Goal: Task Accomplishment & Management: Use online tool/utility

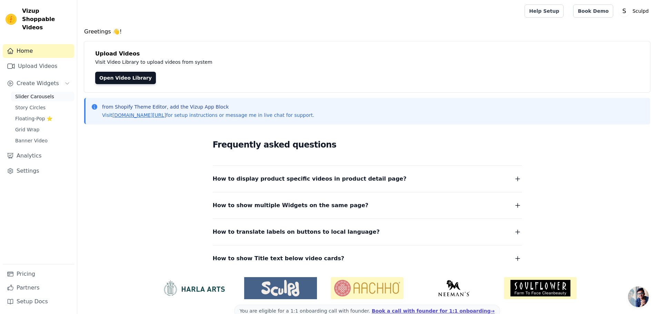
click at [39, 93] on span "Slider Carousels" at bounding box center [34, 96] width 39 height 7
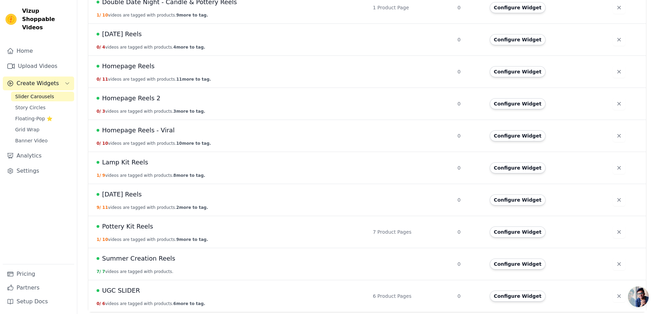
scroll to position [255, 0]
click at [115, 288] on span "UGC SLIDER" at bounding box center [121, 290] width 38 height 10
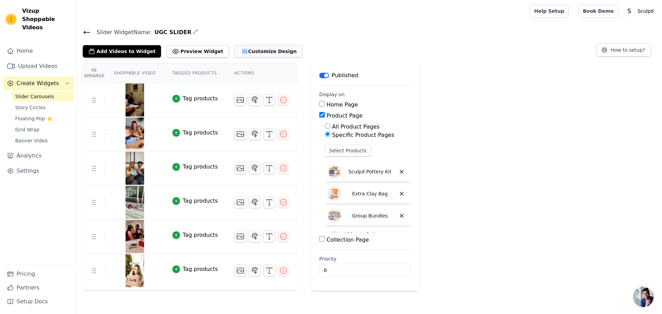
click at [249, 50] on button "Customize Design" at bounding box center [269, 51] width 68 height 12
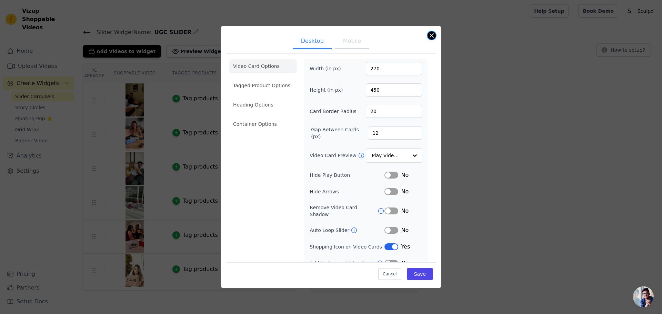
click at [433, 38] on button "Close modal" at bounding box center [432, 35] width 8 height 8
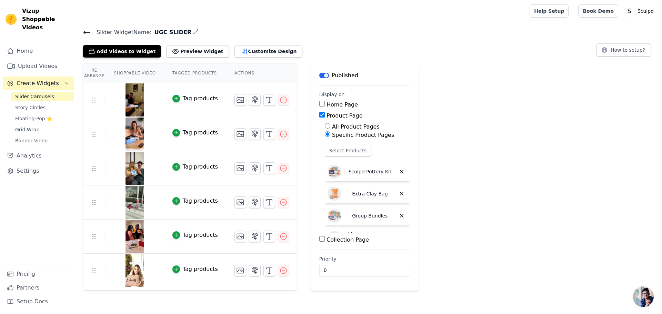
click at [87, 33] on icon at bounding box center [87, 32] width 8 height 8
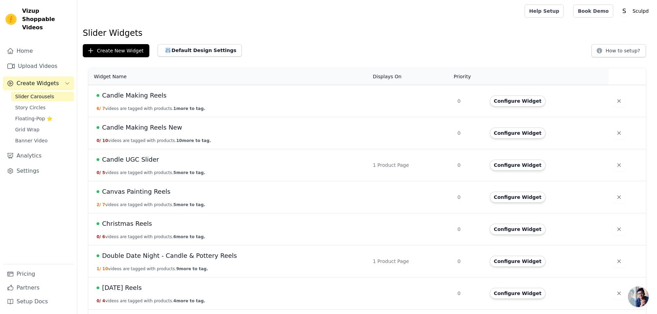
click at [639, 302] on span "Open chat" at bounding box center [638, 297] width 21 height 21
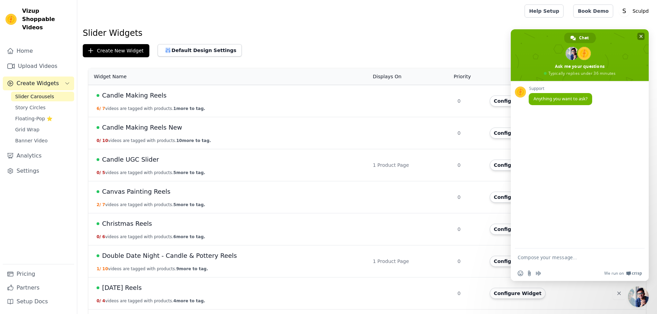
click at [637, 35] on span at bounding box center [580, 55] width 138 height 52
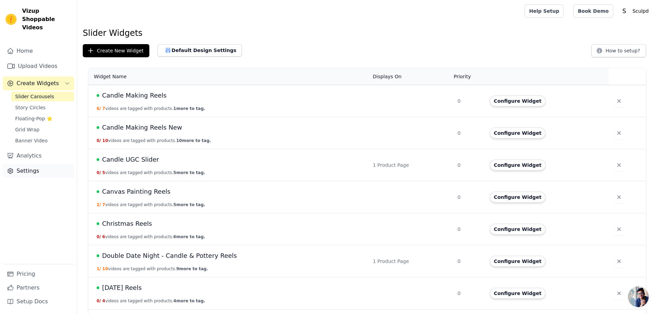
click at [32, 164] on link "Settings" at bounding box center [38, 171] width 71 height 14
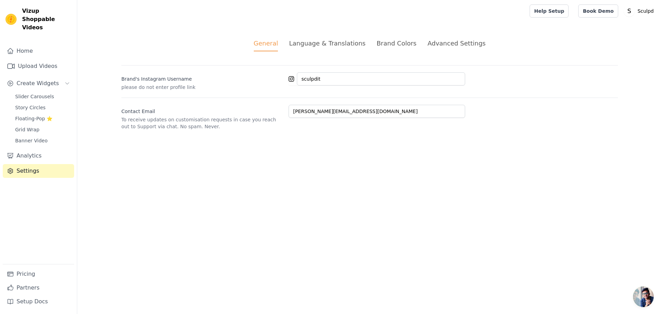
click at [467, 41] on div "Advanced Settings" at bounding box center [457, 43] width 58 height 9
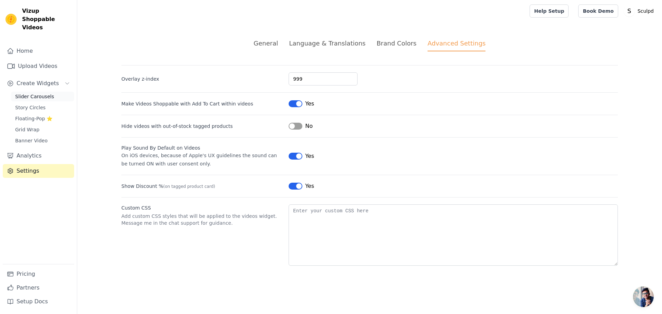
click at [30, 93] on span "Slider Carousels" at bounding box center [34, 96] width 39 height 7
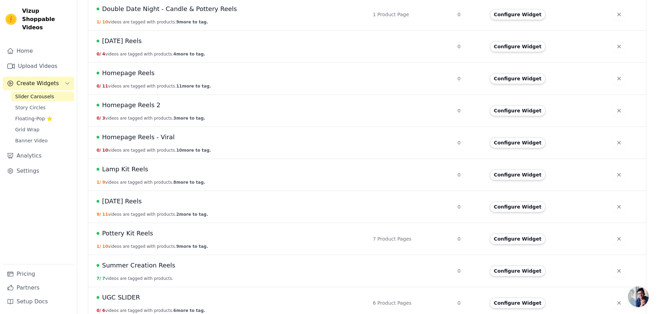
scroll to position [255, 0]
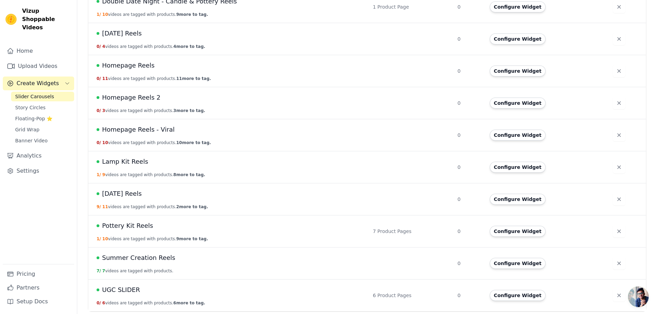
click at [122, 290] on span "UGC SLIDER" at bounding box center [121, 290] width 38 height 10
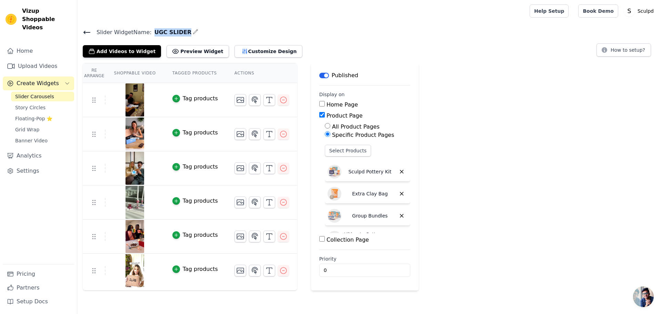
drag, startPoint x: 149, startPoint y: 33, endPoint x: 178, endPoint y: 32, distance: 29.0
click at [178, 32] on span "UGC SLIDER" at bounding box center [172, 32] width 40 height 8
copy span "UGC SLIDER"
click at [238, 53] on button "Customize Design" at bounding box center [269, 51] width 68 height 12
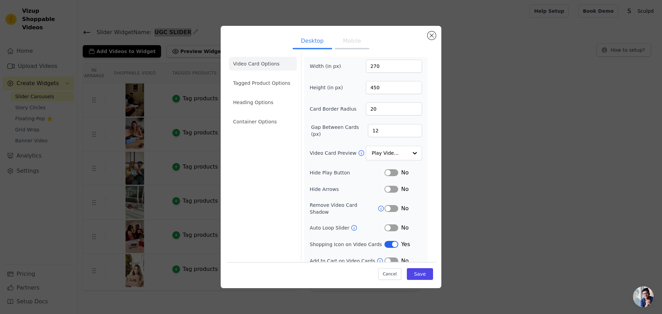
scroll to position [5, 0]
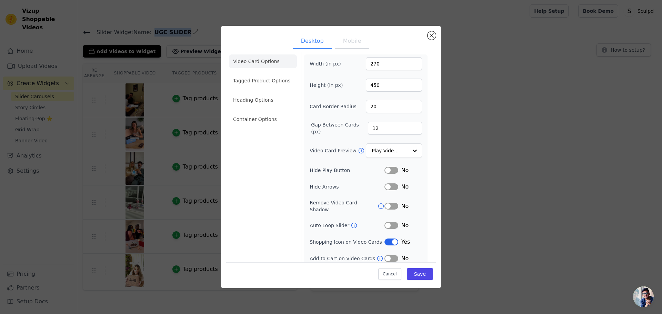
click at [357, 41] on button "Mobile" at bounding box center [352, 41] width 34 height 15
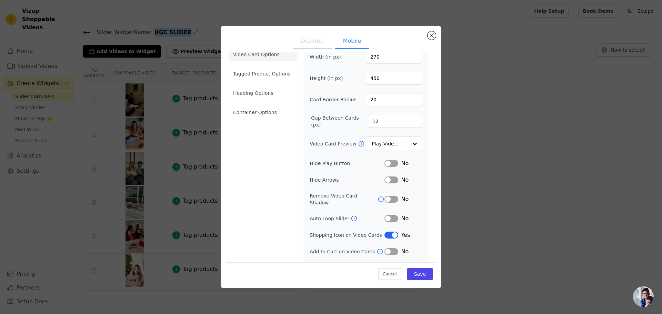
scroll to position [21, 0]
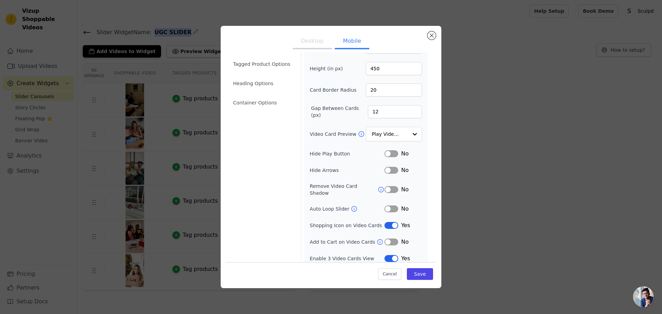
click at [315, 43] on button "Desktop" at bounding box center [312, 41] width 39 height 15
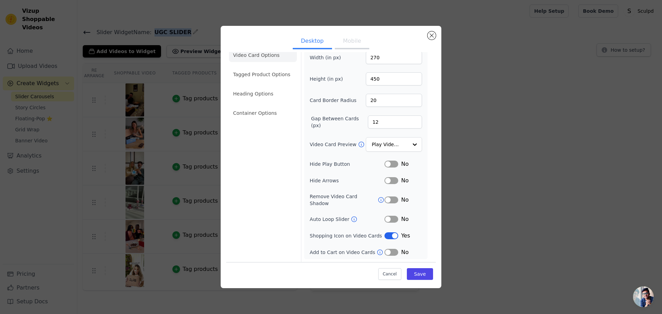
scroll to position [5, 0]
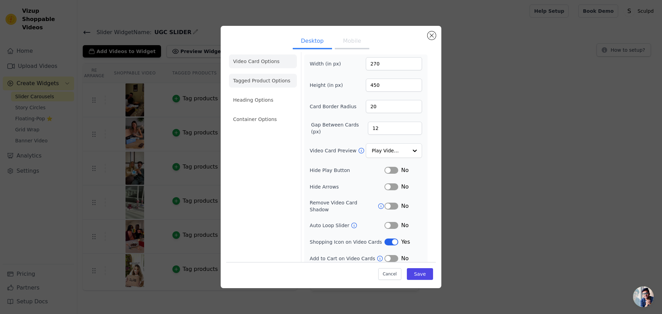
click at [252, 79] on li "Tagged Product Options" at bounding box center [263, 81] width 68 height 14
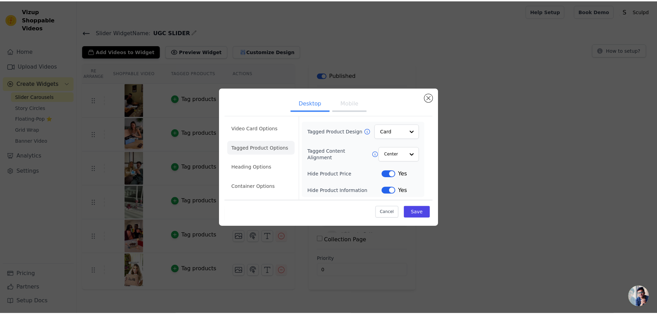
scroll to position [0, 0]
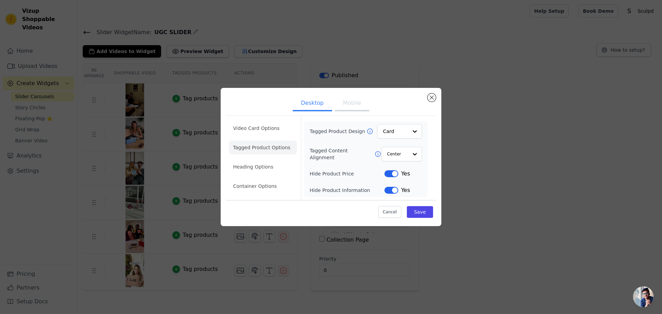
click at [357, 102] on button "Mobile" at bounding box center [352, 103] width 34 height 15
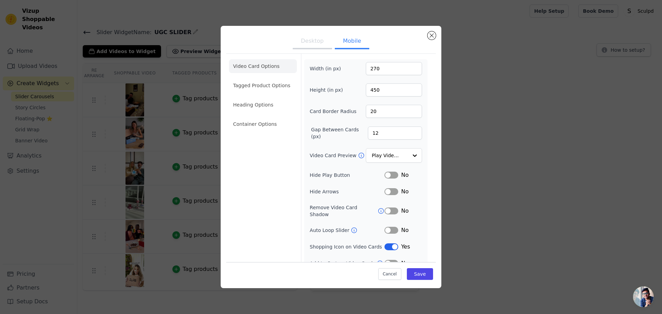
click at [249, 81] on li "Tagged Product Options" at bounding box center [263, 86] width 68 height 14
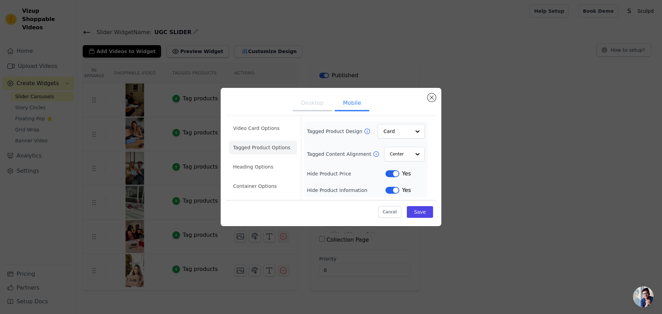
click at [318, 105] on button "Desktop" at bounding box center [312, 103] width 39 height 15
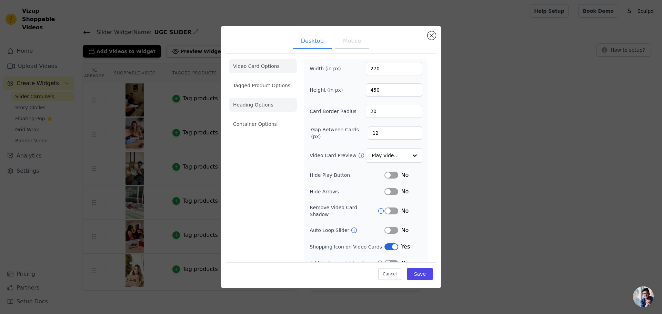
click at [250, 105] on li "Heading Options" at bounding box center [263, 105] width 68 height 14
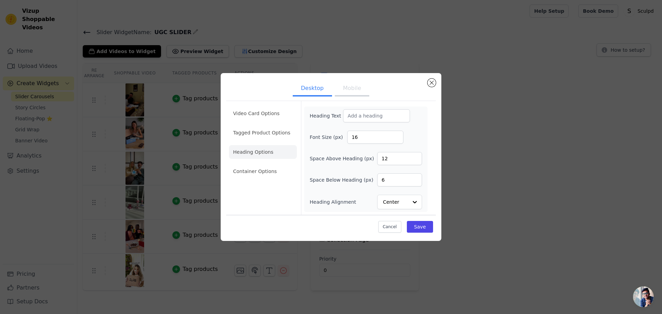
click at [240, 171] on li "Container Options" at bounding box center [263, 172] width 68 height 14
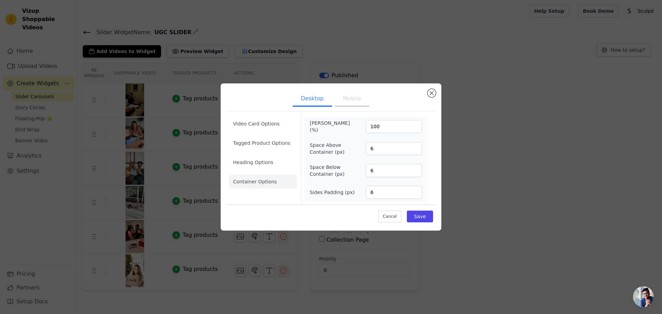
click at [352, 100] on button "Mobile" at bounding box center [352, 99] width 34 height 15
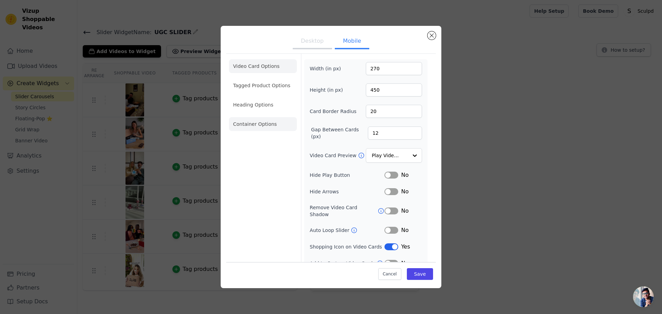
click at [257, 128] on li "Container Options" at bounding box center [263, 124] width 68 height 14
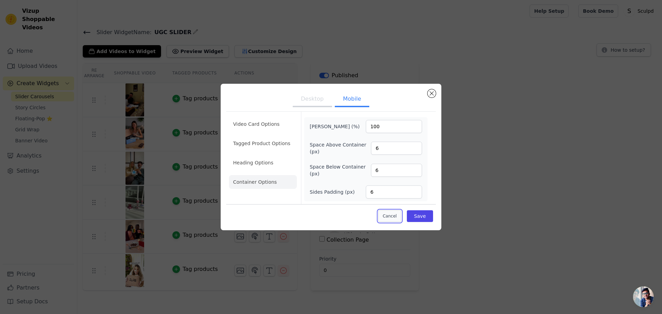
click at [391, 213] on button "Cancel" at bounding box center [389, 216] width 23 height 12
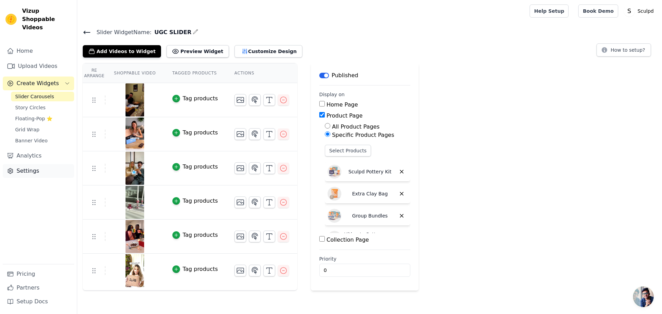
click at [30, 164] on link "Settings" at bounding box center [38, 171] width 71 height 14
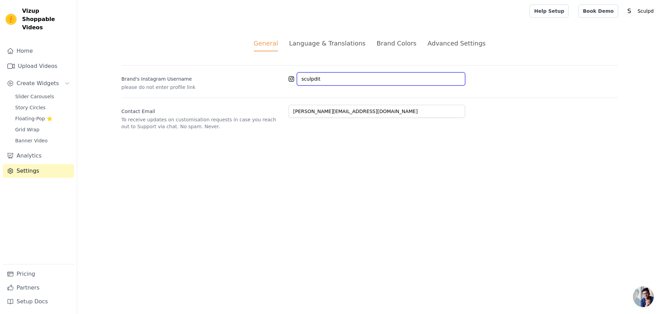
drag, startPoint x: 339, startPoint y: 81, endPoint x: 287, endPoint y: 81, distance: 52.8
click at [292, 80] on div "sculpdit" at bounding box center [377, 78] width 177 height 13
click at [344, 36] on div "General Language & Translations Brand Colors Advanced Settings unsaved changes …" at bounding box center [370, 84] width 530 height 125
click at [342, 45] on div "Language & Translations" at bounding box center [327, 43] width 77 height 9
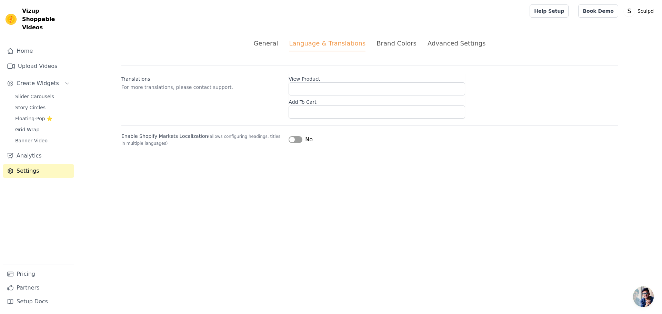
click at [387, 47] on div "Brand Colors" at bounding box center [397, 43] width 40 height 9
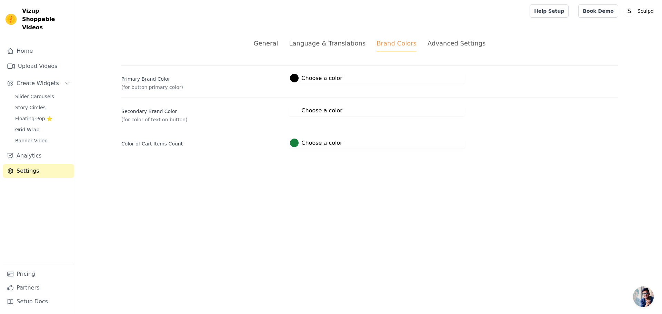
click at [459, 46] on div "Advanced Settings" at bounding box center [457, 43] width 58 height 9
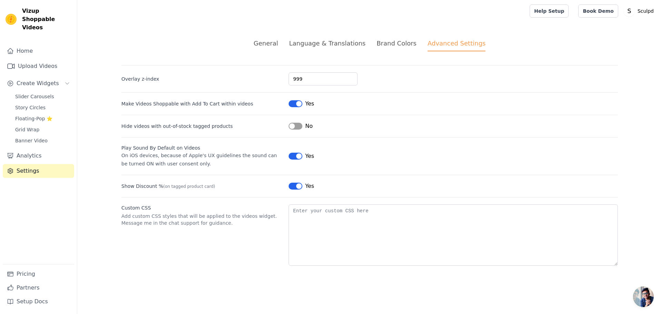
click at [261, 49] on ul "General Language & Translations Brand Colors Advanced Settings" at bounding box center [369, 45] width 497 height 13
click at [269, 46] on div "General" at bounding box center [266, 43] width 24 height 9
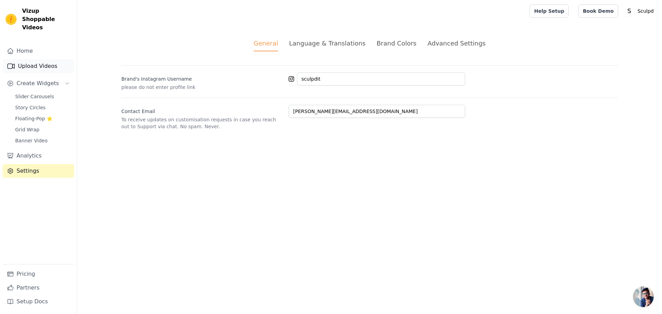
click at [30, 59] on link "Upload Videos" at bounding box center [38, 66] width 71 height 14
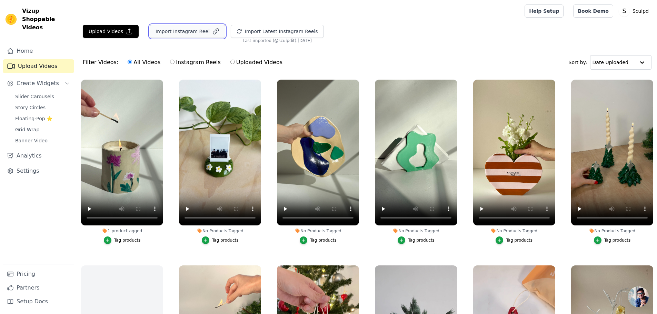
click at [192, 29] on button "Import Instagram Reel" at bounding box center [188, 31] width 76 height 13
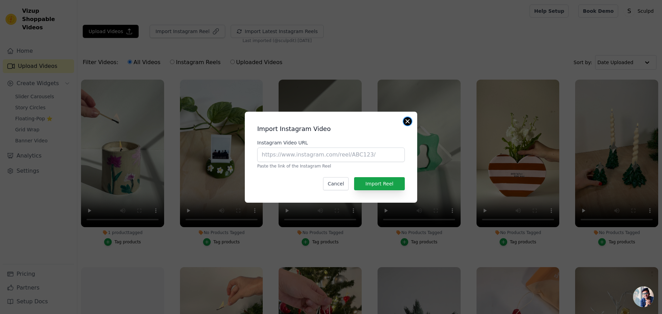
click at [405, 120] on button "Close modal" at bounding box center [408, 121] width 8 height 8
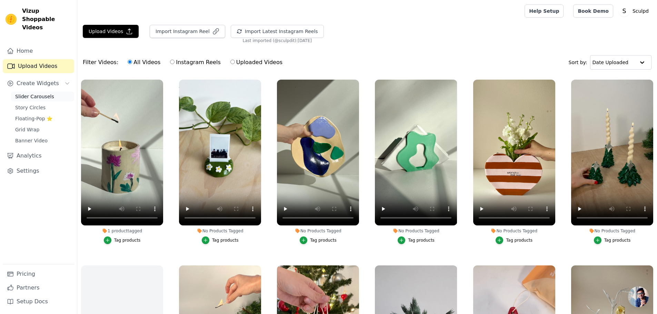
click at [43, 93] on span "Slider Carousels" at bounding box center [34, 96] width 39 height 7
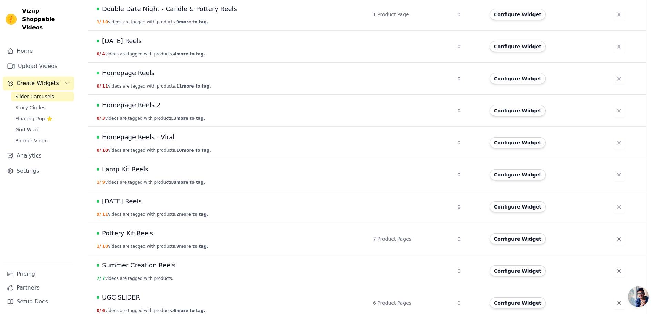
scroll to position [255, 0]
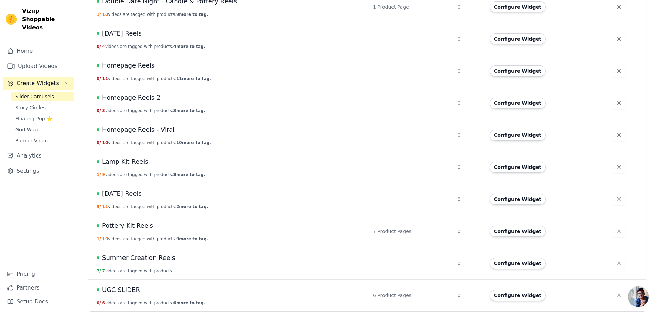
click at [126, 293] on span "UGC SLIDER" at bounding box center [121, 290] width 38 height 10
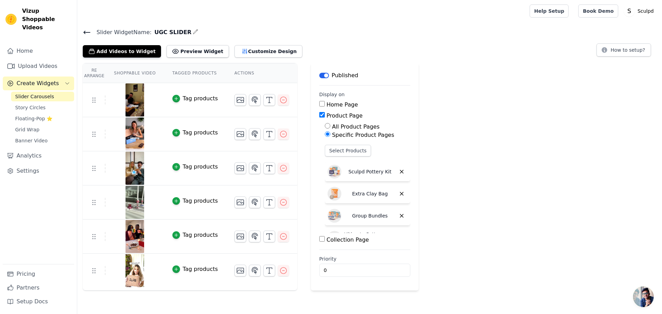
click at [133, 98] on img at bounding box center [134, 99] width 19 height 33
click at [86, 30] on icon at bounding box center [87, 32] width 8 height 8
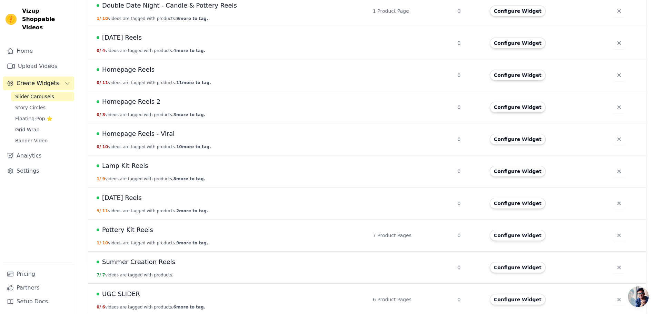
scroll to position [255, 0]
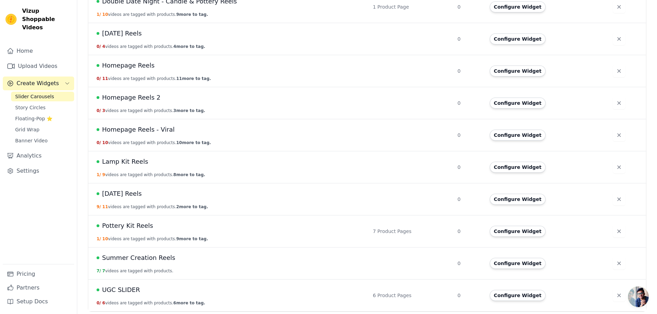
click at [114, 289] on span "UGC SLIDER" at bounding box center [121, 290] width 38 height 10
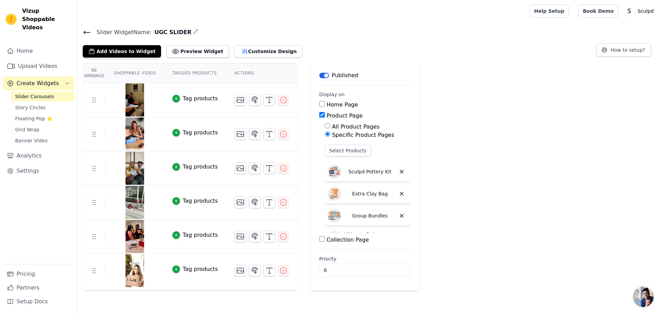
click at [87, 33] on icon at bounding box center [87, 32] width 8 height 8
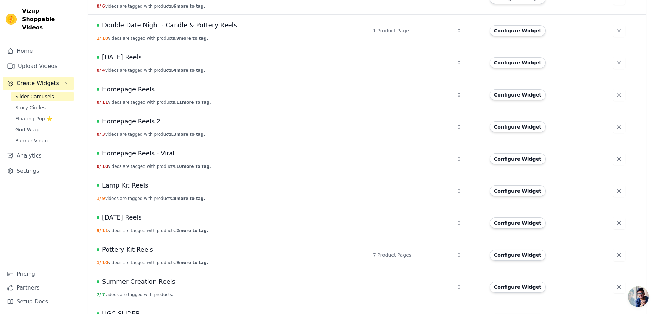
scroll to position [241, 0]
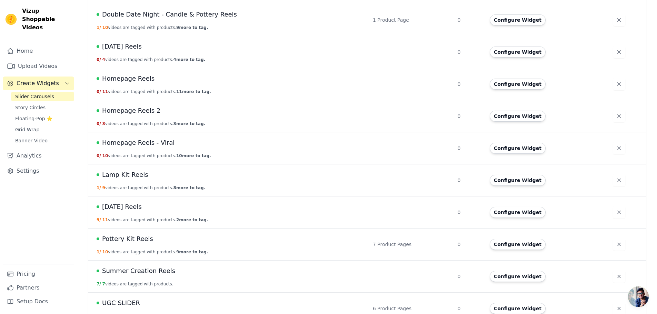
drag, startPoint x: 144, startPoint y: 142, endPoint x: 147, endPoint y: 148, distance: 7.4
click at [144, 142] on span "Homepage Reels - Viral" at bounding box center [138, 143] width 72 height 10
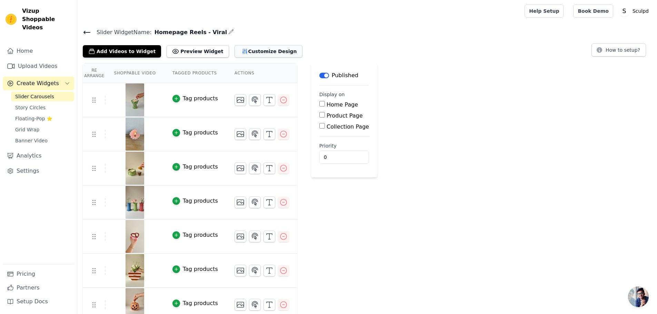
click at [258, 53] on button "Customize Design" at bounding box center [269, 51] width 68 height 12
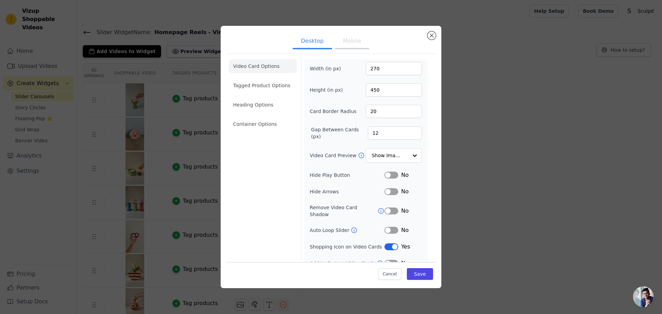
scroll to position [5, 0]
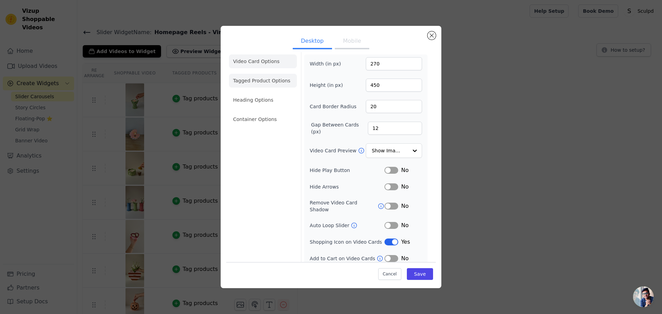
click at [247, 84] on li "Tagged Product Options" at bounding box center [263, 81] width 68 height 14
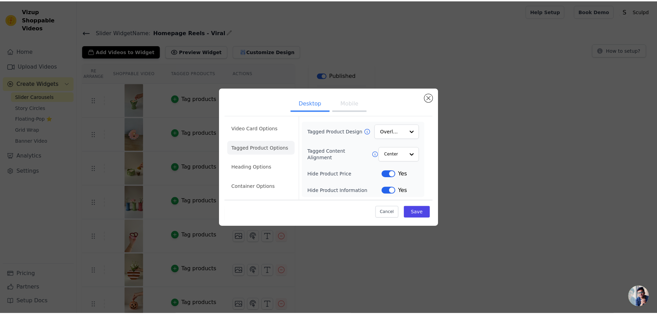
scroll to position [0, 0]
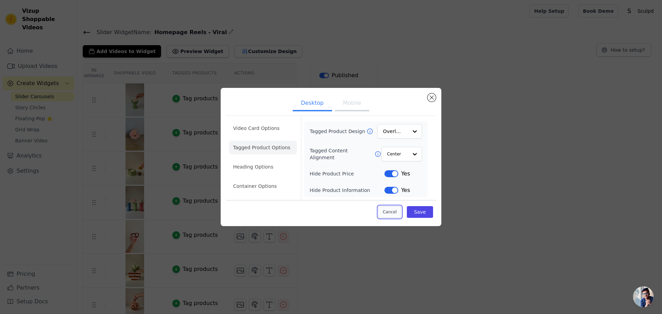
click at [389, 209] on button "Cancel" at bounding box center [389, 212] width 23 height 12
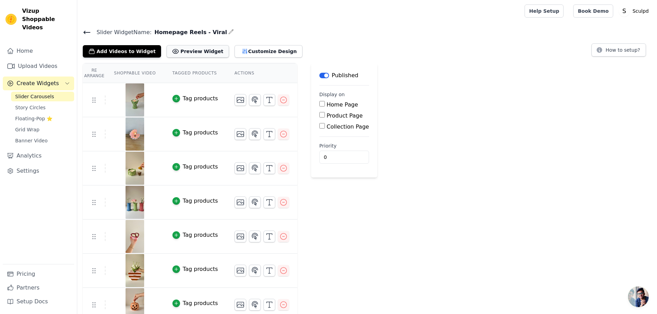
click at [194, 51] on button "Preview Widget" at bounding box center [198, 51] width 62 height 12
click at [85, 33] on icon at bounding box center [87, 32] width 6 height 3
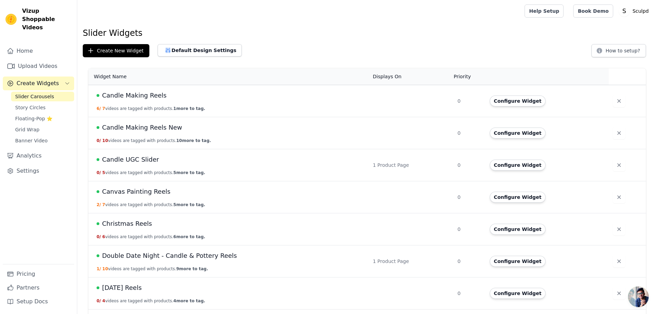
click at [174, 170] on span "5 more to tag." at bounding box center [190, 172] width 32 height 5
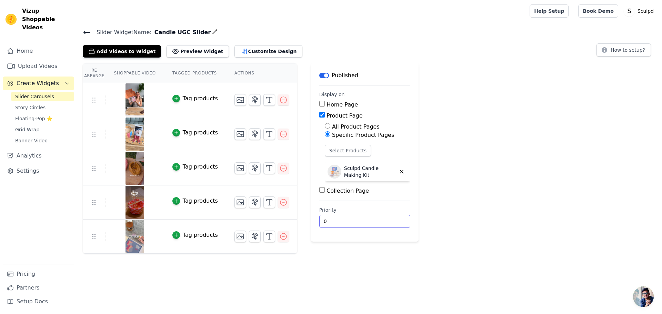
click at [633, 231] on div "Re Arrange Shoppable Video Tagged Products Actions Tag products Tag products Ta…" at bounding box center [369, 158] width 585 height 191
click at [244, 50] on button "Customize Design" at bounding box center [269, 51] width 68 height 12
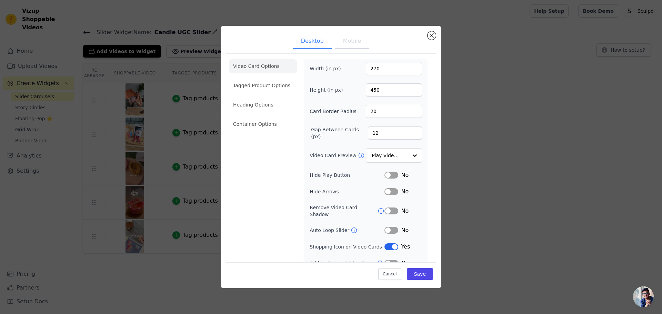
scroll to position [5, 0]
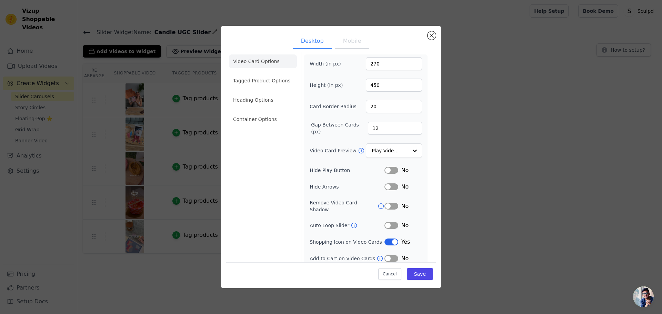
click at [265, 83] on li "Tagged Product Options" at bounding box center [263, 81] width 68 height 14
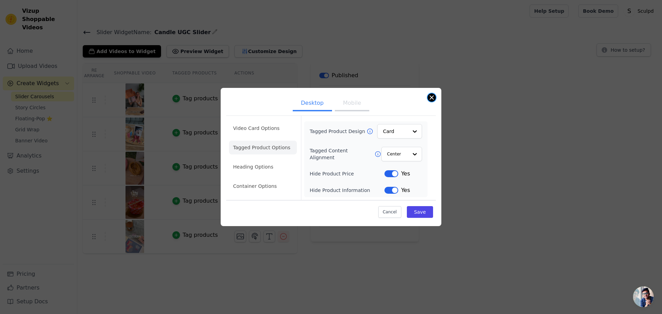
click at [430, 99] on button "Close modal" at bounding box center [432, 97] width 8 height 8
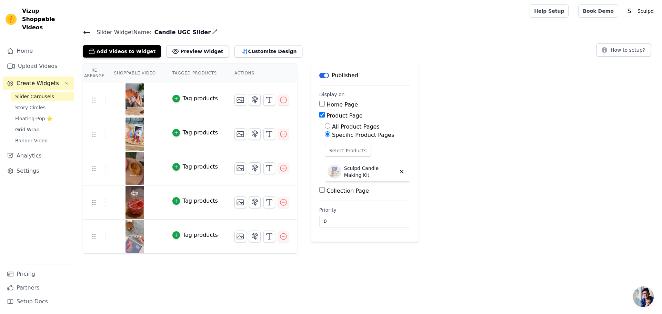
click at [85, 32] on icon at bounding box center [87, 32] width 6 height 3
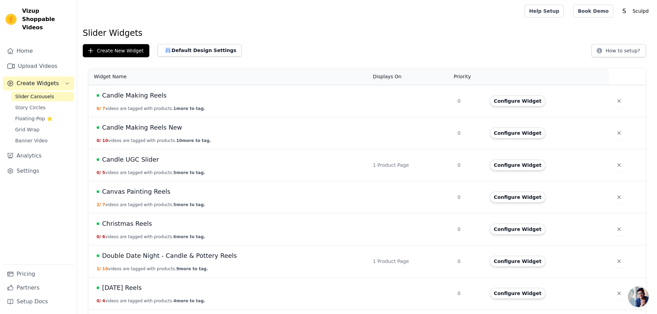
click at [161, 127] on span "Candle Making Reels New" at bounding box center [142, 128] width 80 height 10
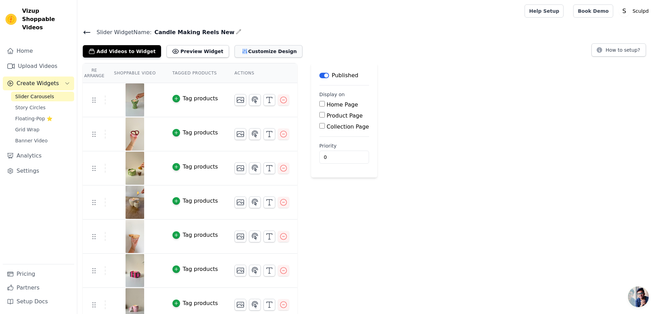
click at [258, 49] on button "Customize Design" at bounding box center [269, 51] width 68 height 12
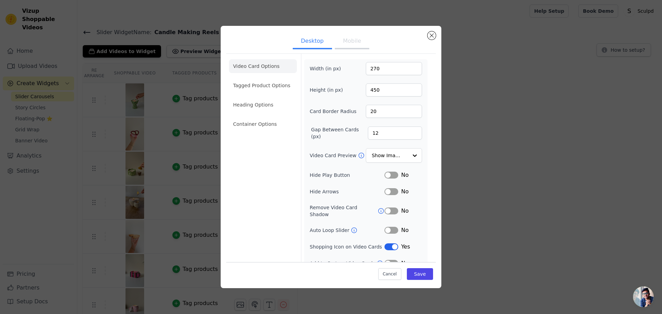
scroll to position [5, 0]
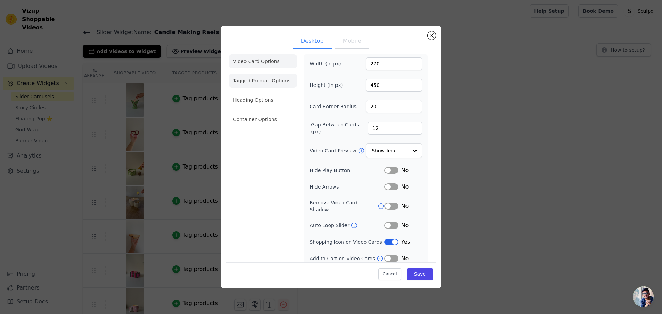
click at [255, 79] on li "Tagged Product Options" at bounding box center [263, 81] width 68 height 14
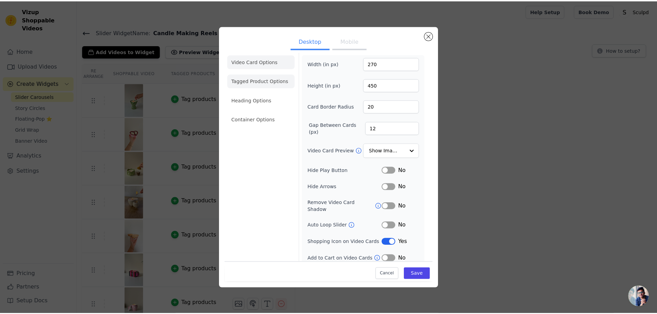
scroll to position [0, 0]
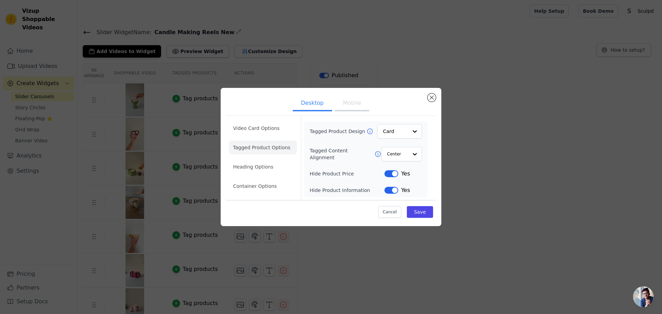
click at [428, 101] on ul "Desktop Mobile" at bounding box center [331, 103] width 210 height 21
click at [433, 99] on button "Close modal" at bounding box center [432, 97] width 8 height 8
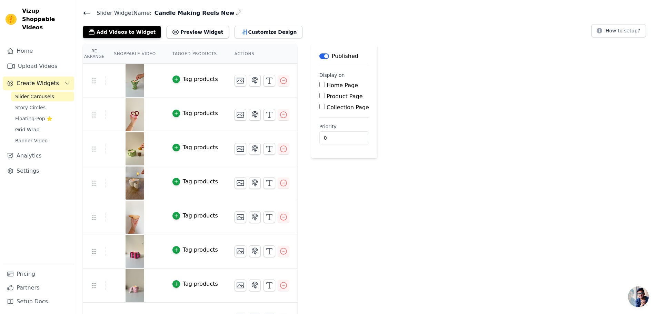
scroll to position [7, 0]
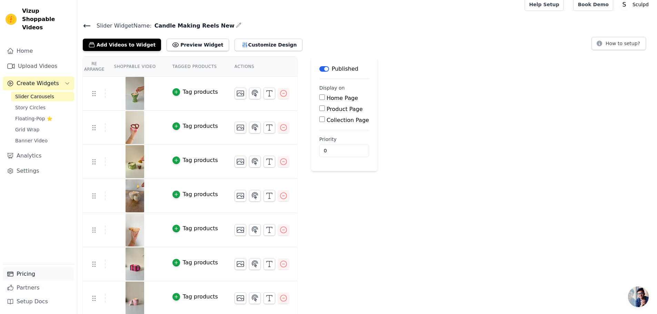
click at [26, 276] on link "Pricing" at bounding box center [38, 274] width 71 height 14
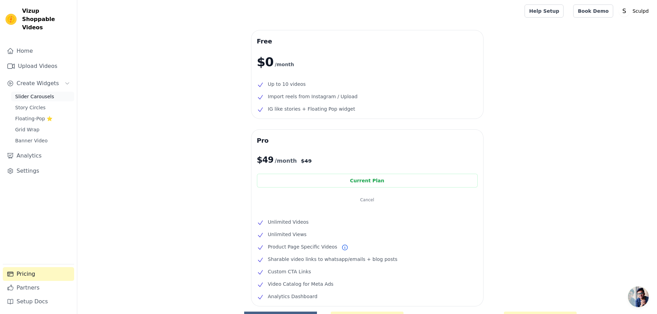
click at [33, 93] on span "Slider Carousels" at bounding box center [34, 96] width 39 height 7
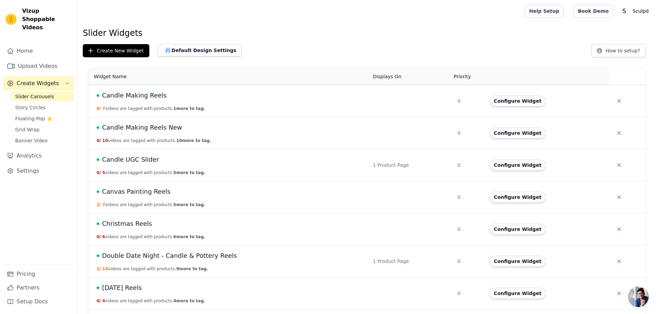
click at [129, 162] on span "Candle UGC Slider" at bounding box center [130, 160] width 57 height 10
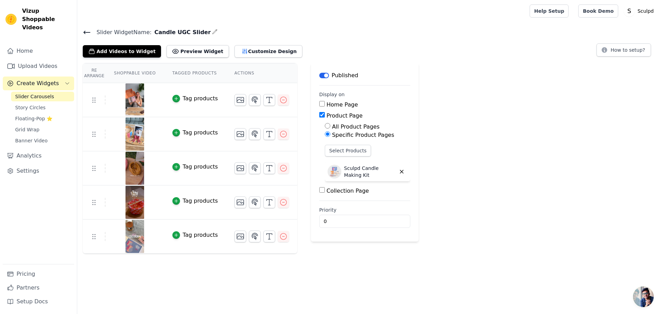
click at [86, 29] on icon at bounding box center [87, 32] width 8 height 8
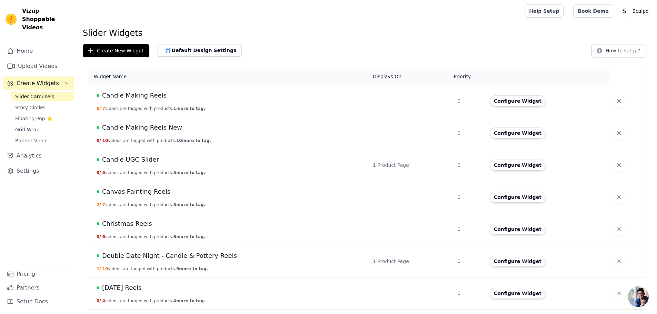
click at [134, 130] on span "Candle Making Reels New" at bounding box center [142, 128] width 80 height 10
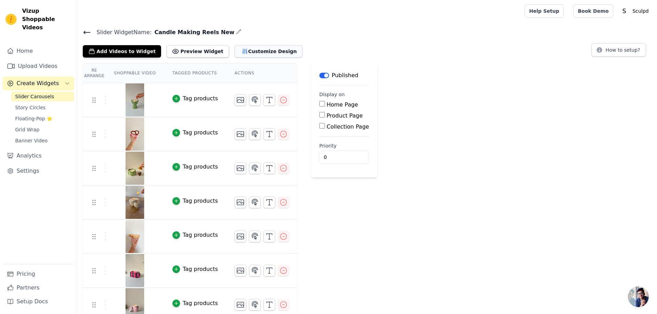
click at [255, 51] on button "Customize Design" at bounding box center [269, 51] width 68 height 12
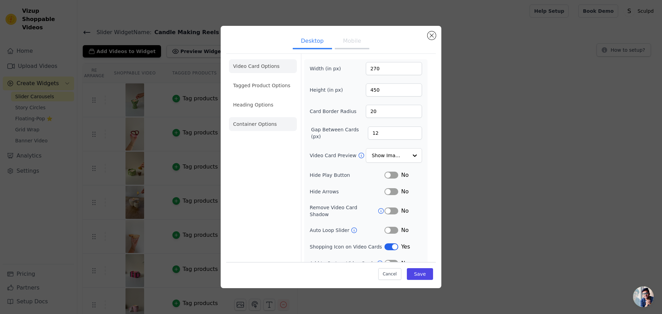
click at [272, 128] on li "Container Options" at bounding box center [263, 124] width 68 height 14
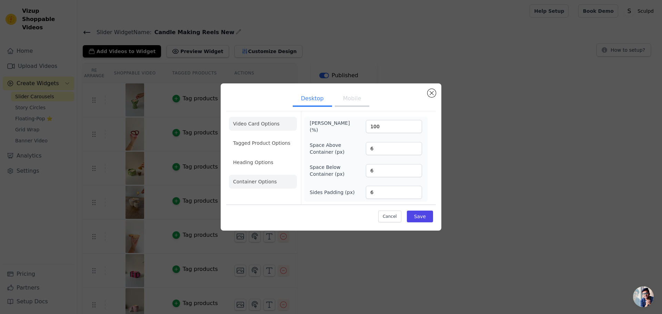
click at [264, 125] on li "Video Card Options" at bounding box center [263, 124] width 68 height 14
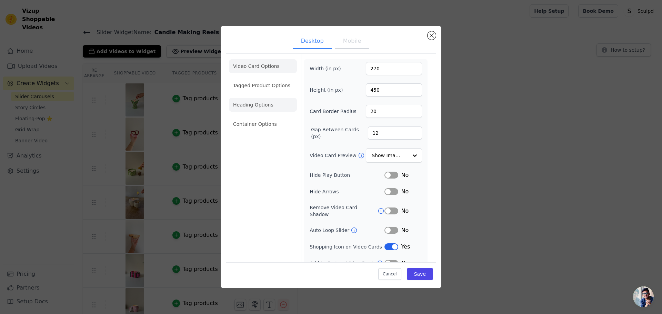
click at [271, 107] on li "Heading Options" at bounding box center [263, 105] width 68 height 14
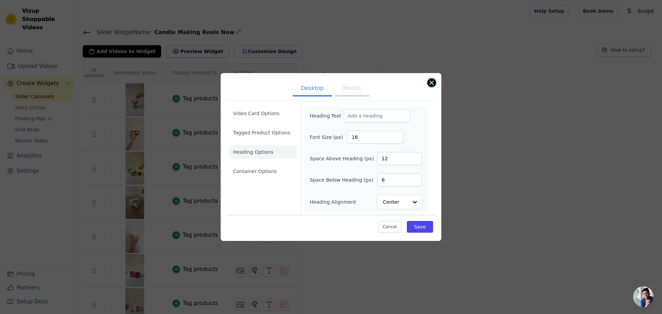
click at [432, 84] on button "Close modal" at bounding box center [432, 83] width 8 height 8
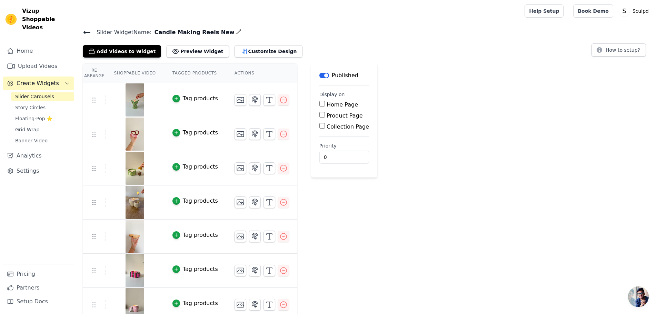
click at [449, 181] on div "Re Arrange Shoppable Video Tagged Products Actions Tag products Tag products Ta…" at bounding box center [367, 244] width 580 height 362
click at [30, 165] on link "Settings" at bounding box center [38, 171] width 71 height 14
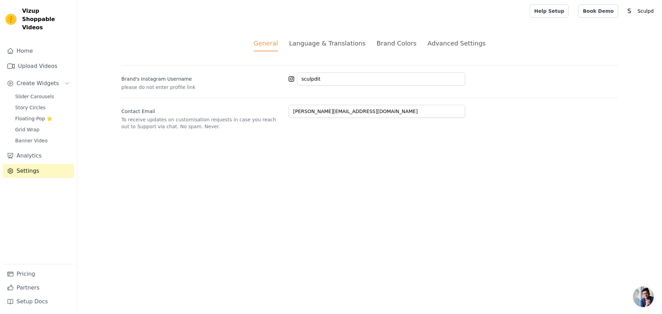
click at [456, 48] on div "Advanced Settings" at bounding box center [457, 43] width 58 height 9
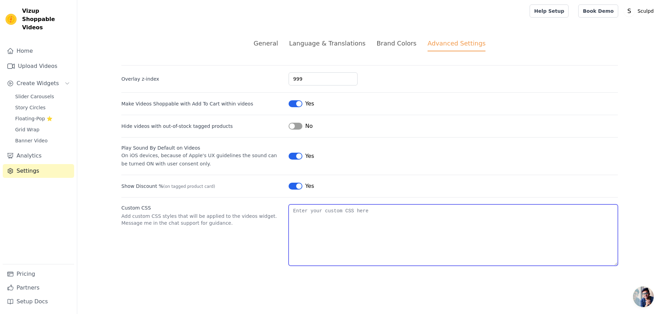
click at [432, 219] on textarea "Custom CSS" at bounding box center [453, 235] width 329 height 61
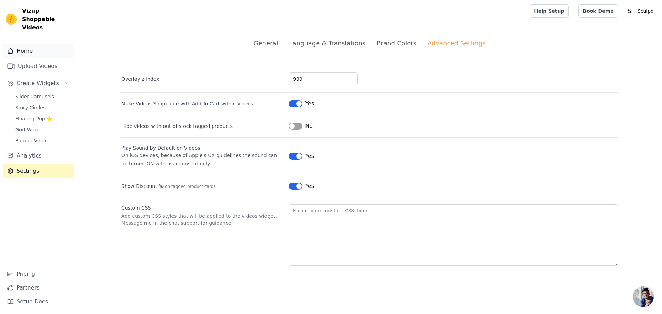
click at [26, 44] on link "Home" at bounding box center [38, 51] width 71 height 14
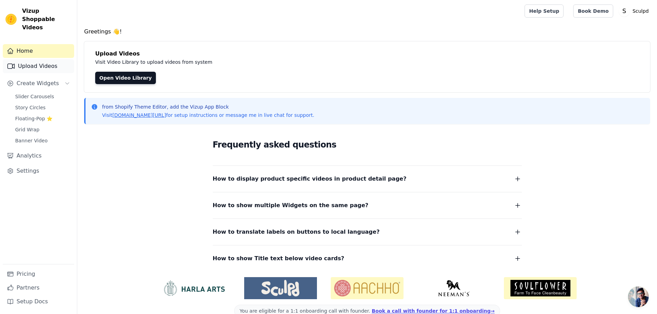
click at [29, 60] on link "Upload Videos" at bounding box center [38, 66] width 71 height 14
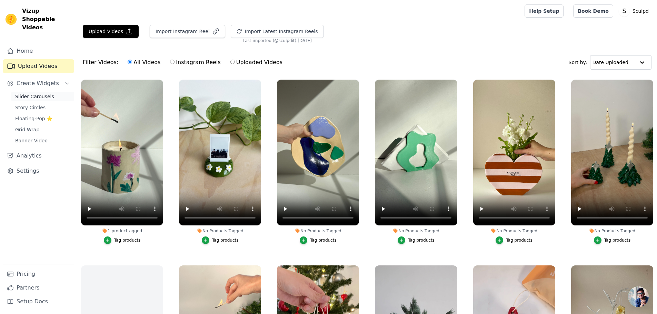
click at [36, 93] on span "Slider Carousels" at bounding box center [34, 96] width 39 height 7
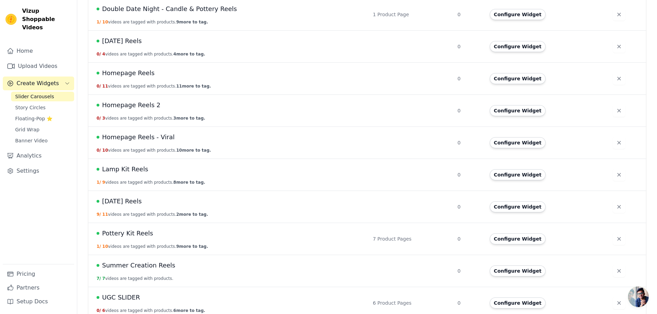
scroll to position [255, 0]
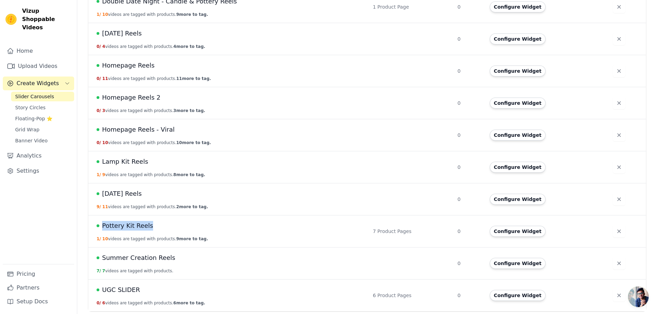
drag, startPoint x: 156, startPoint y: 227, endPoint x: 98, endPoint y: 227, distance: 58.3
click at [98, 227] on div "Pottery Kit Reels" at bounding box center [231, 226] width 268 height 10
copy div "Pottery Kit Reels"
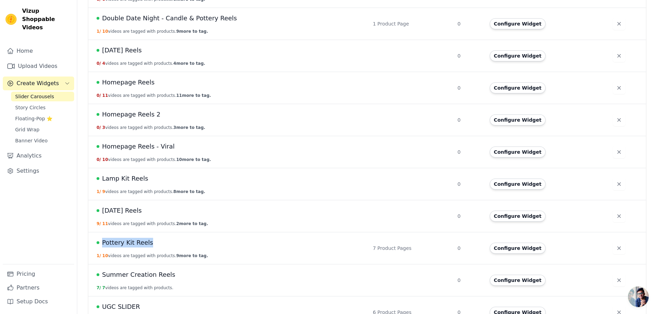
scroll to position [241, 0]
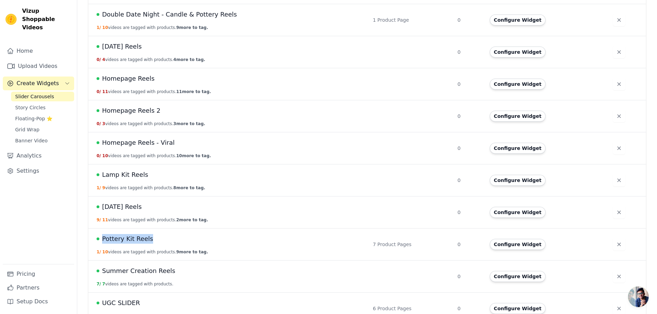
click at [120, 242] on span "Pottery Kit Reels" at bounding box center [127, 239] width 51 height 10
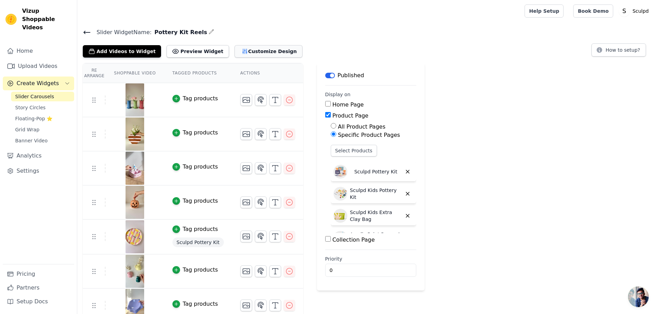
click at [255, 50] on button "Customize Design" at bounding box center [269, 51] width 68 height 12
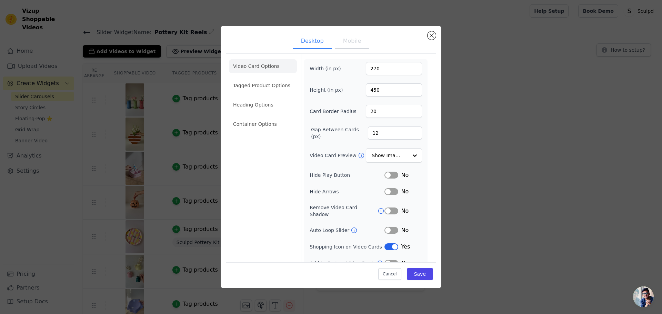
click at [253, 91] on li "Tagged Product Options" at bounding box center [263, 86] width 68 height 14
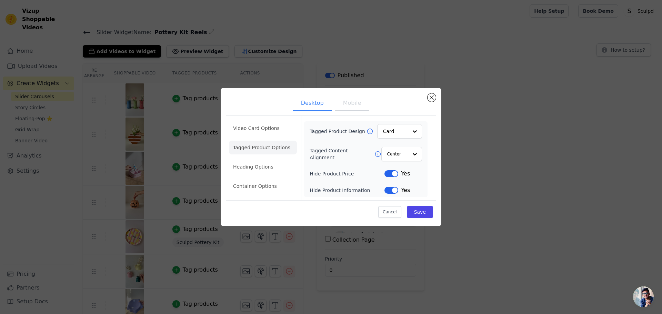
click at [519, 219] on div "Desktop Mobile Video Card Options Tagged Product Options Heading Options Contai…" at bounding box center [331, 157] width 640 height 160
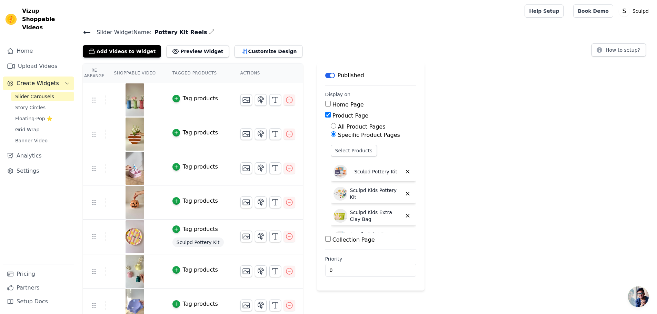
click at [89, 32] on icon at bounding box center [87, 32] width 6 height 3
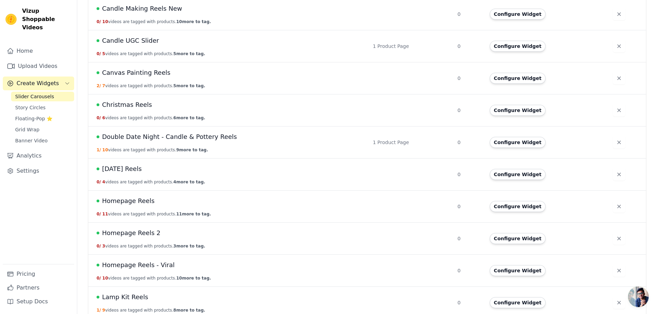
scroll to position [117, 0]
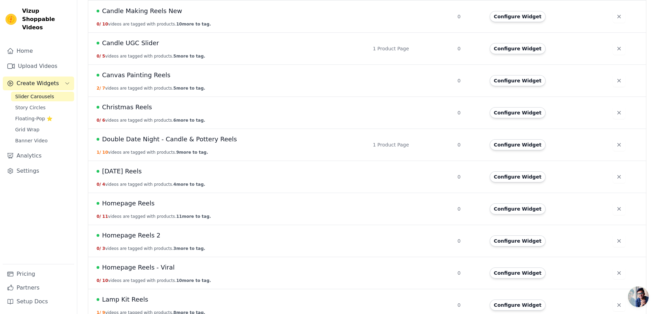
click at [186, 143] on span "Double Date Night - Candle & Pottery Reels" at bounding box center [169, 140] width 135 height 10
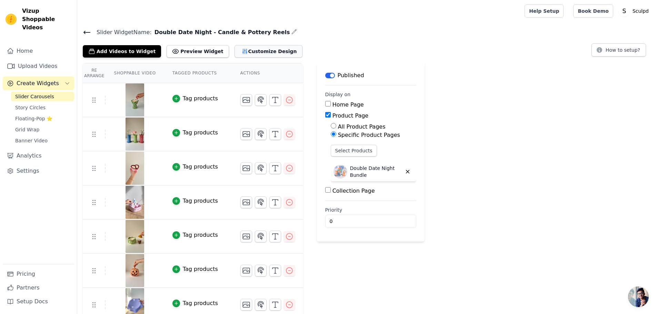
click at [246, 54] on button "Customize Design" at bounding box center [269, 51] width 68 height 12
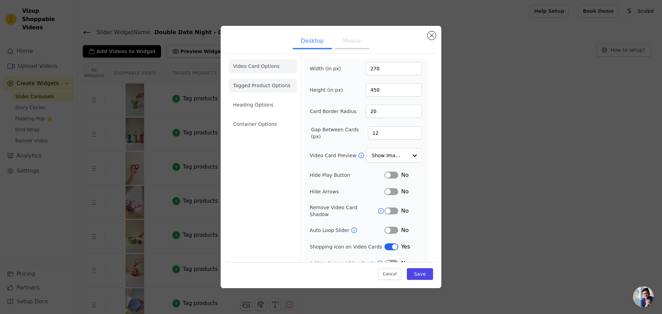
click at [256, 89] on li "Tagged Product Options" at bounding box center [263, 86] width 68 height 14
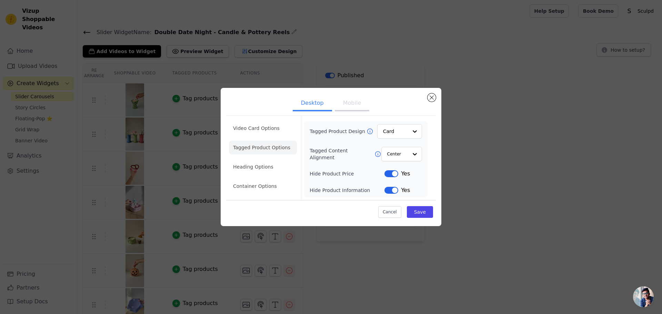
click at [496, 267] on div "Desktop Mobile Video Card Options Tagged Product Options Heading Options Contai…" at bounding box center [331, 157] width 662 height 314
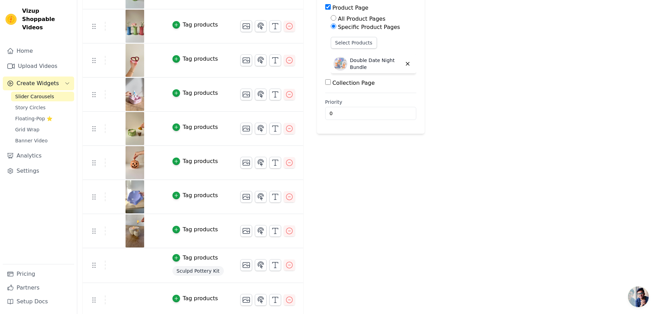
scroll to position [111, 0]
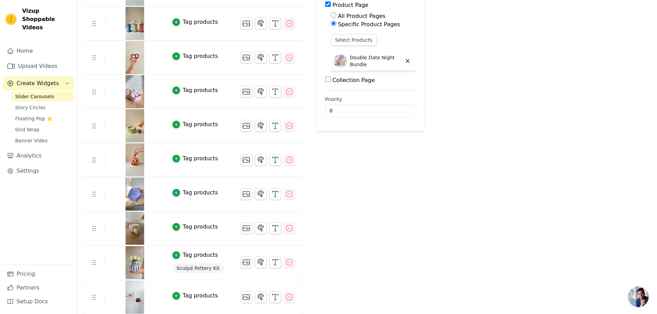
click at [585, 28] on div "Re Arrange Shoppable Video Tagged Products Actions Tag products Tag products Ta…" at bounding box center [367, 133] width 580 height 362
